Goal: Information Seeking & Learning: Learn about a topic

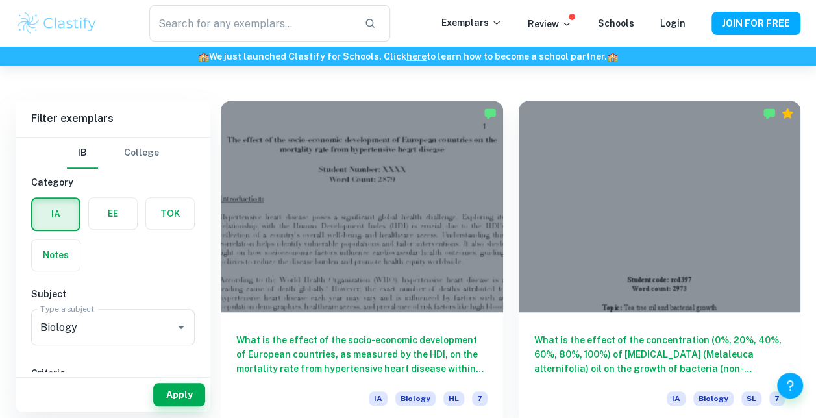
scroll to position [337, 0]
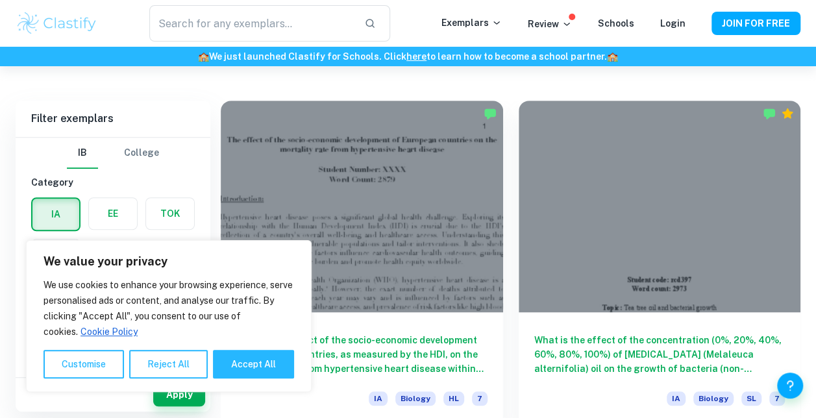
click at [240, 365] on button "Accept All" at bounding box center [253, 364] width 81 height 29
checkbox input "true"
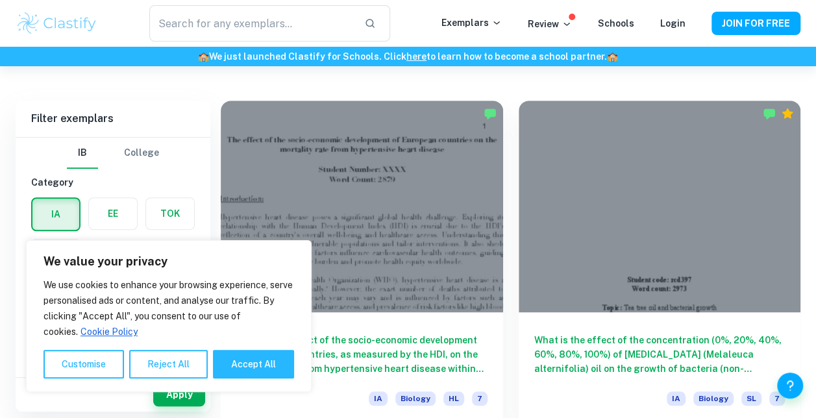
checkbox input "true"
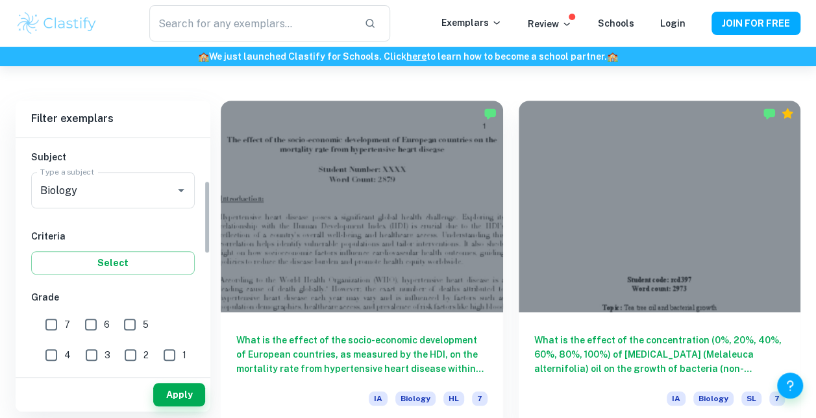
scroll to position [138, 0]
click at [94, 326] on input "6" at bounding box center [91, 324] width 26 height 26
checkbox input "true"
click at [143, 266] on button "Select" at bounding box center [113, 262] width 164 height 23
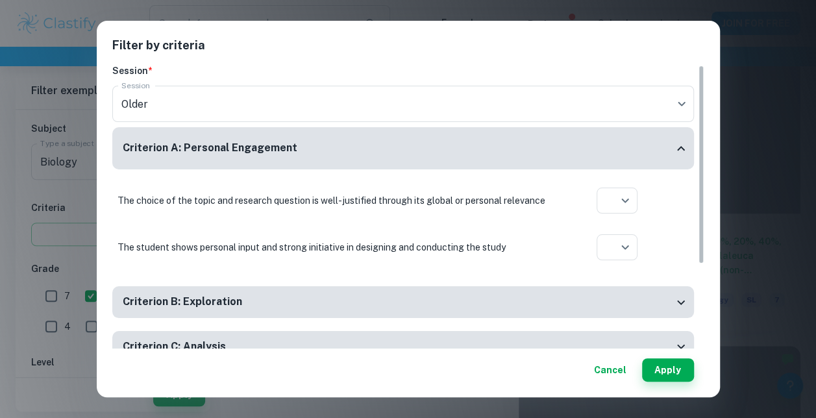
scroll to position [0, 0]
click at [624, 373] on button "Cancel" at bounding box center [610, 370] width 43 height 23
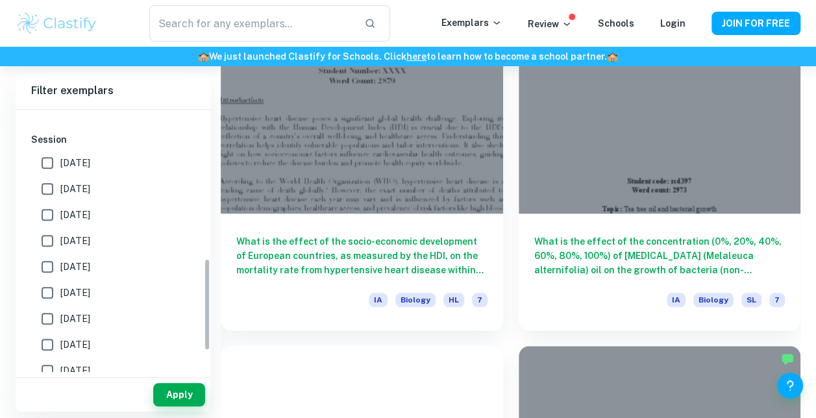
scroll to position [487, 0]
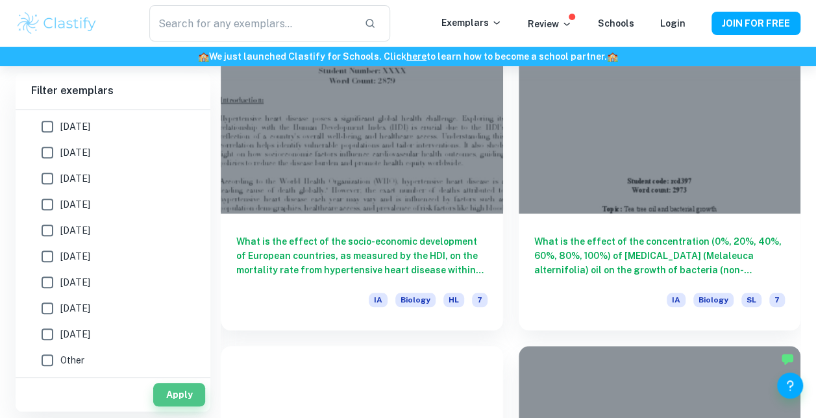
click at [169, 399] on button "Apply" at bounding box center [179, 394] width 52 height 23
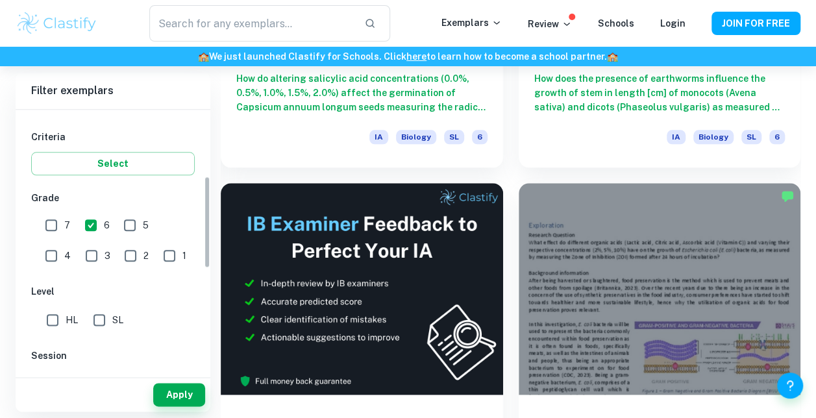
scroll to position [210, 0]
click at [103, 317] on input "SL" at bounding box center [99, 318] width 26 height 26
checkbox input "true"
click at [170, 389] on button "Apply" at bounding box center [179, 394] width 52 height 23
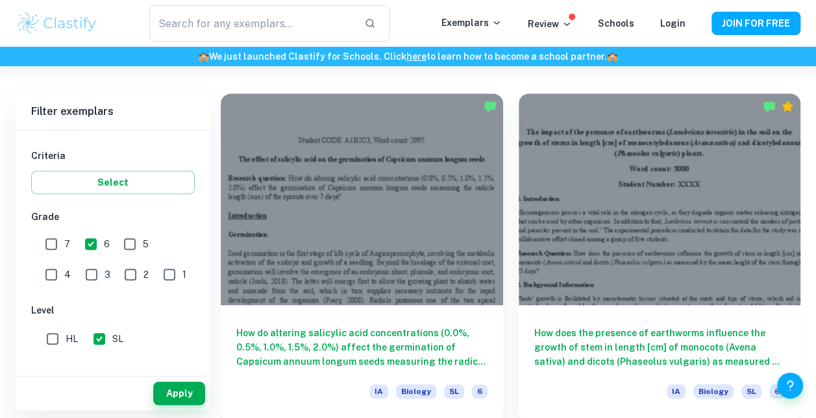
scroll to position [343, 0]
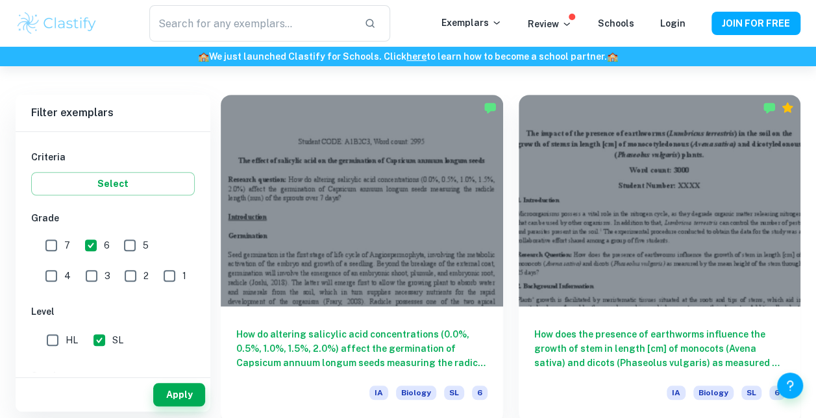
click at [405, 201] on div at bounding box center [362, 201] width 283 height 212
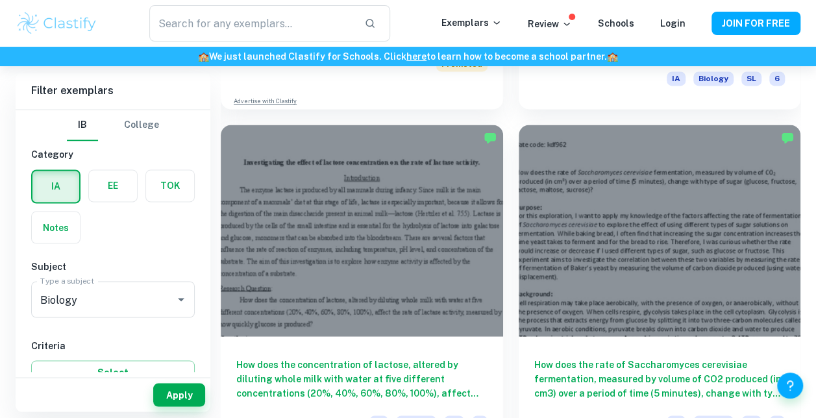
scroll to position [1002, 0]
click at [668, 251] on div at bounding box center [660, 230] width 283 height 212
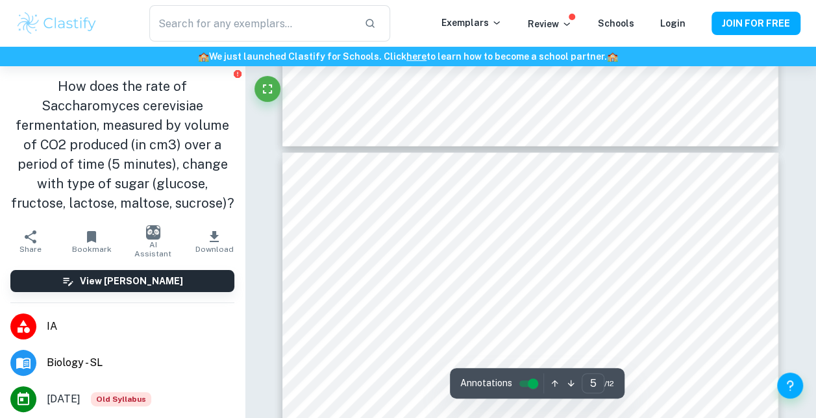
scroll to position [2979, 0]
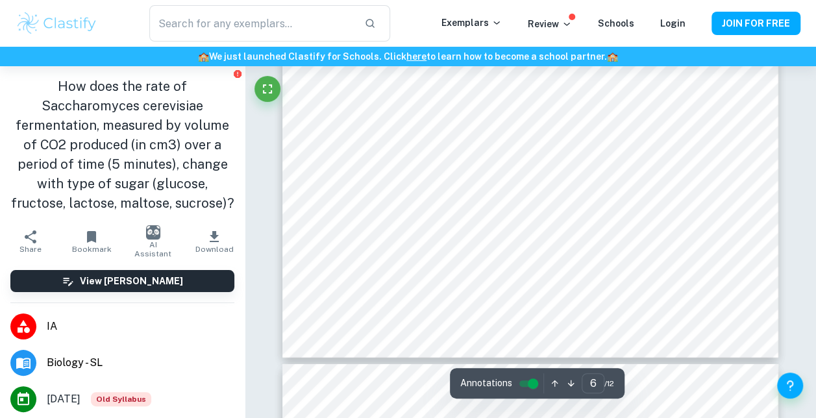
type input "7"
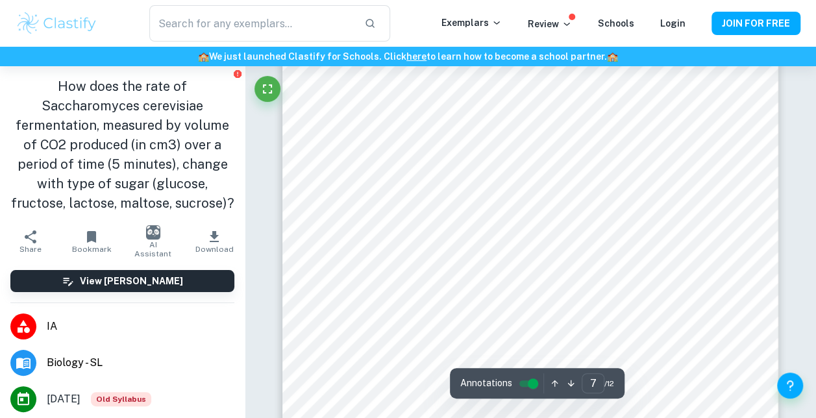
scroll to position [4562, 0]
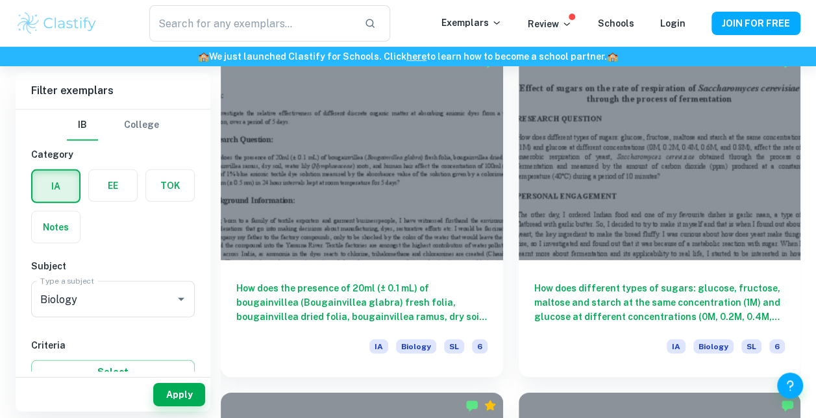
scroll to position [1847, 0]
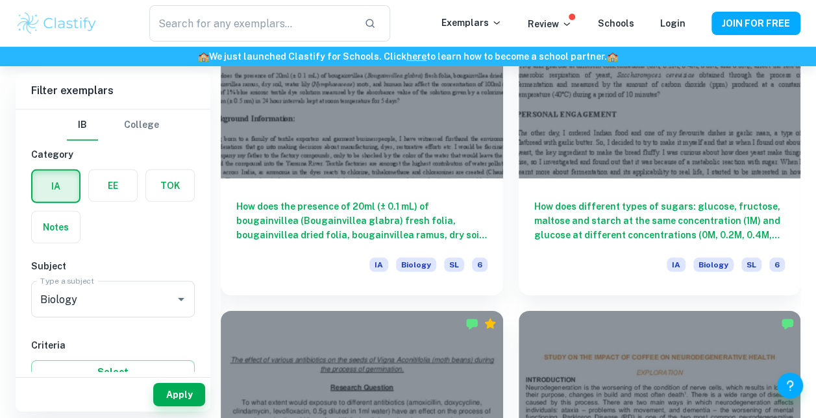
click at [648, 145] on div at bounding box center [660, 74] width 283 height 212
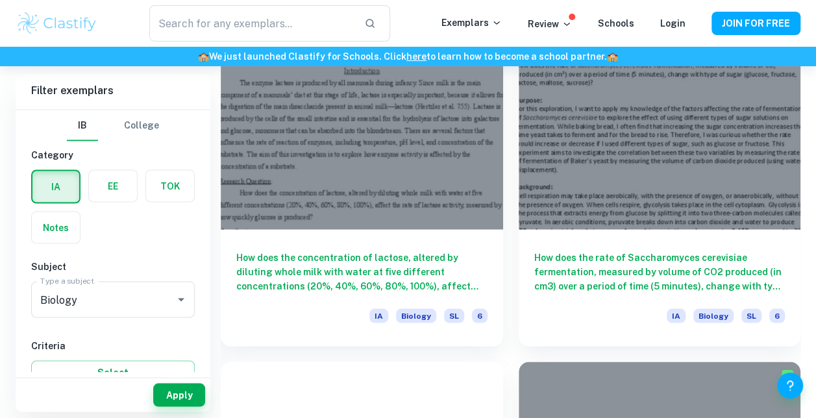
scroll to position [1109, 0]
click at [356, 186] on div at bounding box center [362, 123] width 283 height 212
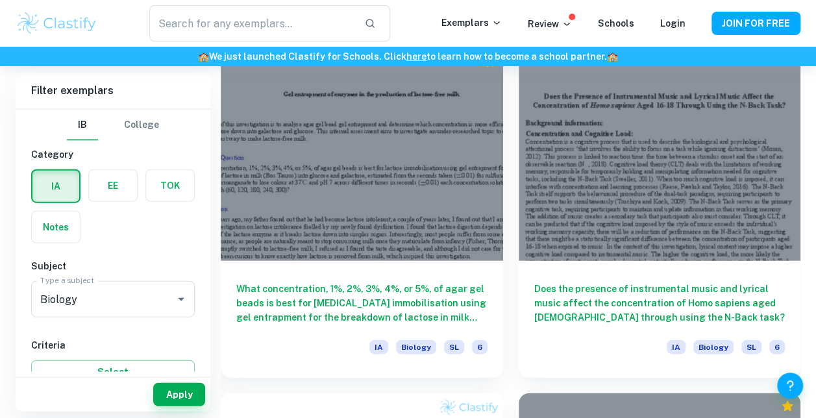
scroll to position [3829, 0]
click at [607, 176] on div at bounding box center [660, 156] width 283 height 212
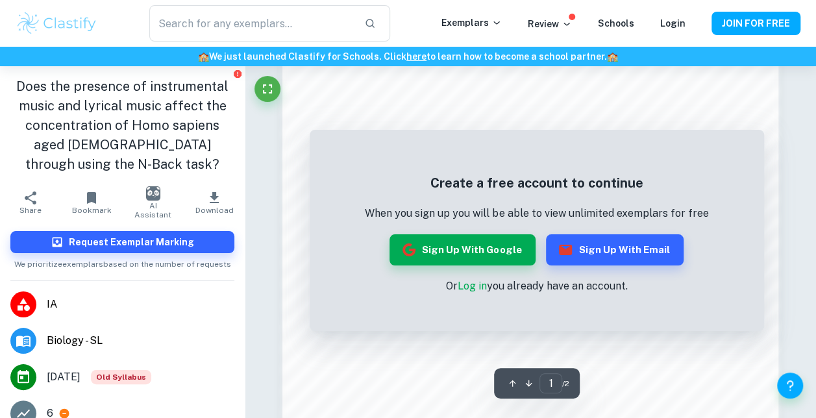
scroll to position [1157, 0]
